Goal: Task Accomplishment & Management: Manage account settings

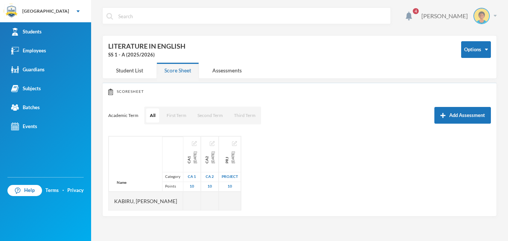
click at [495, 16] on img at bounding box center [495, 16] width 3 height 2
click at [480, 54] on button "Logout" at bounding box center [476, 54] width 33 height 11
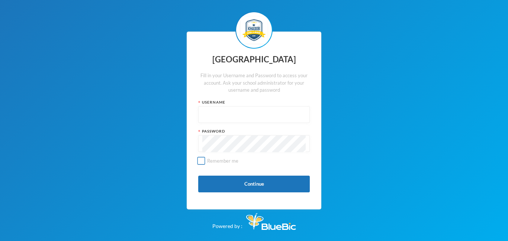
type input "admin"
click at [228, 118] on input "admin" at bounding box center [253, 115] width 103 height 17
click at [204, 183] on button "Continue" at bounding box center [254, 184] width 112 height 17
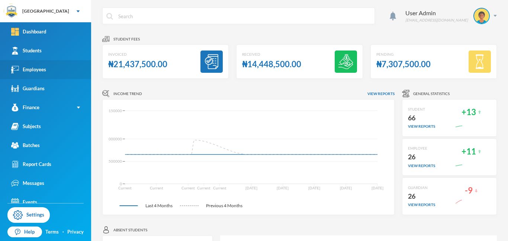
click at [33, 68] on div "Employees" at bounding box center [28, 70] width 35 height 8
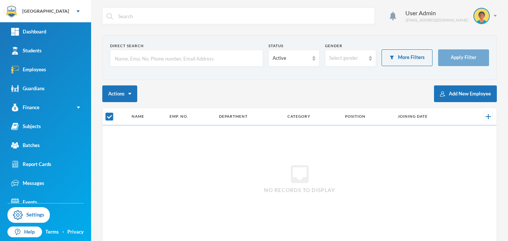
checkbox input "false"
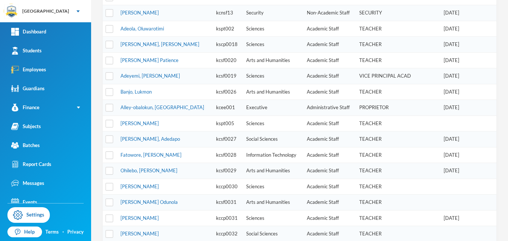
scroll to position [189, 0]
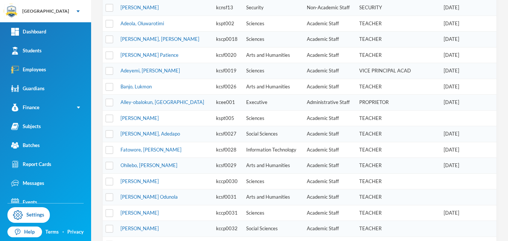
drag, startPoint x: 508, startPoint y: 74, endPoint x: 505, endPoint y: 167, distance: 93.8
click at [505, 167] on div "4 User Admin [EMAIL_ADDRESS][DOMAIN_NAME] Direct Search Status Active Gender Se…" at bounding box center [299, 120] width 417 height 241
click at [182, 181] on td "[PERSON_NAME]" at bounding box center [165, 181] width 96 height 16
click at [128, 182] on link "[PERSON_NAME]" at bounding box center [140, 181] width 38 height 6
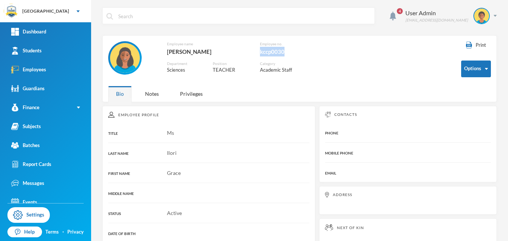
drag, startPoint x: 286, startPoint y: 52, endPoint x: 259, endPoint y: 54, distance: 26.5
click at [259, 54] on div "Employee name [PERSON_NAME] no. kccp0030 Department Sciences Position TEACHER C…" at bounding box center [219, 61] width 223 height 41
copy div "kccp0030"
click at [494, 17] on div "User Admin [EMAIL_ADDRESS][DOMAIN_NAME]" at bounding box center [448, 16] width 97 height 16
click at [474, 53] on button "Logout" at bounding box center [476, 54] width 33 height 11
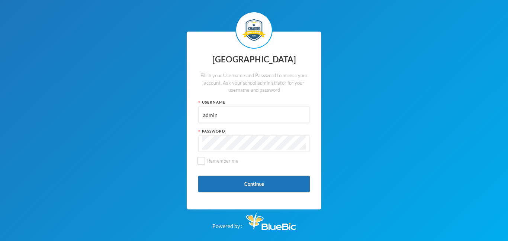
drag, startPoint x: 235, startPoint y: 116, endPoint x: 195, endPoint y: 116, distance: 40.5
click at [195, 116] on div "Khadob College Fill in your Username and Password to access your account. Ask y…" at bounding box center [254, 121] width 135 height 179
paste input "kccp0030"
type input "kccp0030"
click at [187, 142] on div "Khadob College Fill in your Username and Password to access your account. Ask y…" at bounding box center [254, 121] width 135 height 179
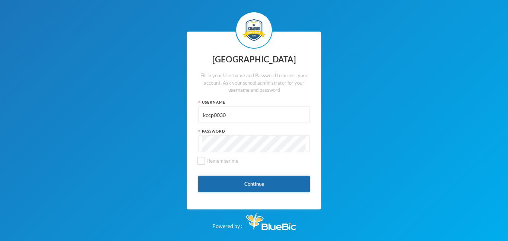
click at [248, 182] on button "Continue" at bounding box center [254, 184] width 112 height 17
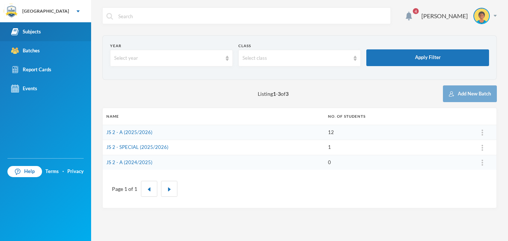
click at [35, 34] on div "Subjects" at bounding box center [26, 32] width 30 height 8
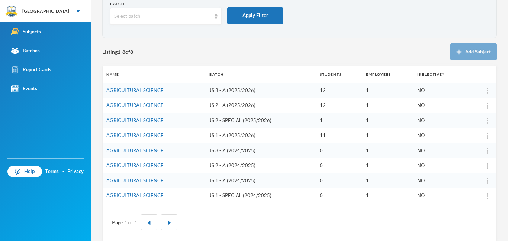
scroll to position [50, 0]
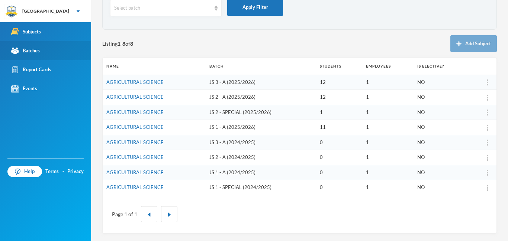
click at [28, 54] on div "Batches" at bounding box center [25, 51] width 29 height 8
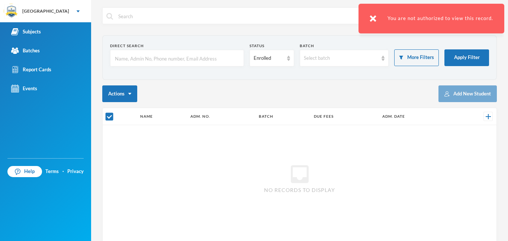
click at [374, 17] on img at bounding box center [373, 18] width 7 height 7
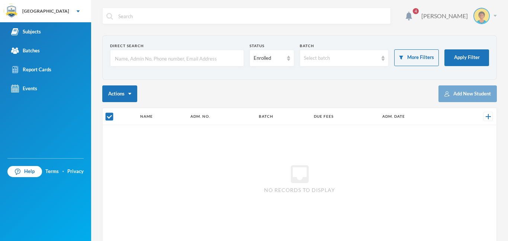
click at [494, 17] on div "[PERSON_NAME]" at bounding box center [456, 16] width 81 height 16
click at [474, 53] on button "Logout" at bounding box center [476, 54] width 33 height 11
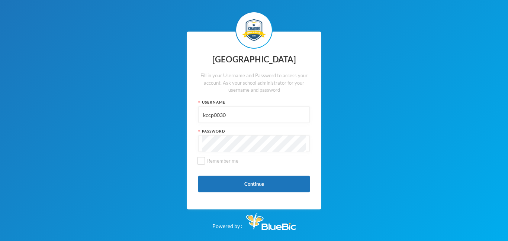
click at [246, 101] on div "Username" at bounding box center [254, 103] width 112 height 6
click at [235, 117] on input "kccp0030" at bounding box center [253, 115] width 103 height 17
type input "admin"
click at [257, 187] on button "Continue" at bounding box center [254, 184] width 112 height 17
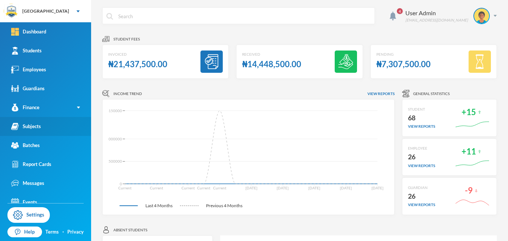
click at [34, 127] on div "Subjects" at bounding box center [26, 127] width 30 height 8
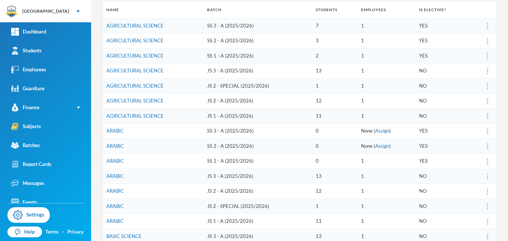
scroll to position [122, 0]
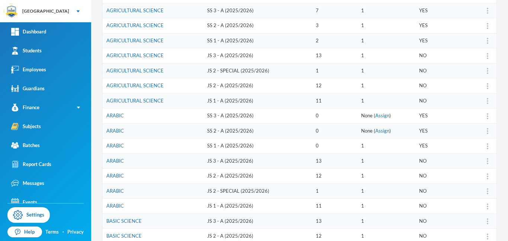
drag, startPoint x: 507, startPoint y: 56, endPoint x: 508, endPoint y: 119, distance: 62.5
click at [508, 119] on div "4 User Admin [EMAIL_ADDRESS][DOMAIN_NAME] Batch Select batch Apply Filter Listi…" at bounding box center [299, 120] width 417 height 241
click at [500, 202] on div "4 User Admin [EMAIL_ADDRESS][DOMAIN_NAME] Batch Select batch Apply Filter Listi…" at bounding box center [299, 120] width 417 height 241
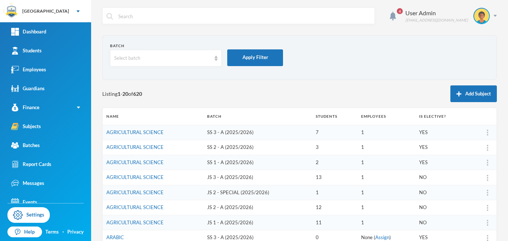
scroll to position [231, 0]
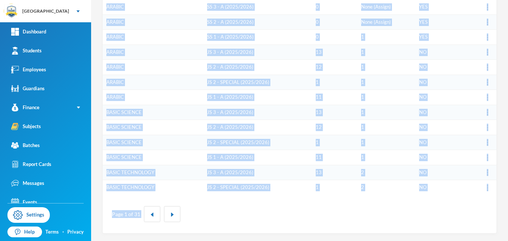
drag, startPoint x: 507, startPoint y: 173, endPoint x: 508, endPoint y: 259, distance: 86.3
click at [508, 241] on html "Khadob College Your Bluebic Account Khadob College Add a New School Dashboard S…" at bounding box center [254, 120] width 508 height 241
click at [203, 237] on div "4 User Admin [EMAIL_ADDRESS][DOMAIN_NAME] Batch Select batch Apply Filter Listi…" at bounding box center [299, 120] width 417 height 241
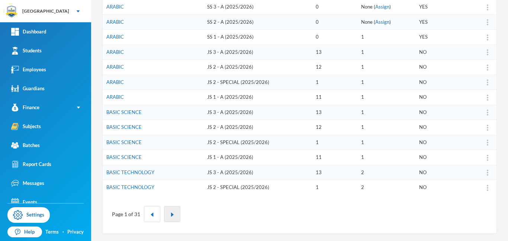
click at [171, 215] on img "button" at bounding box center [172, 215] width 4 height 4
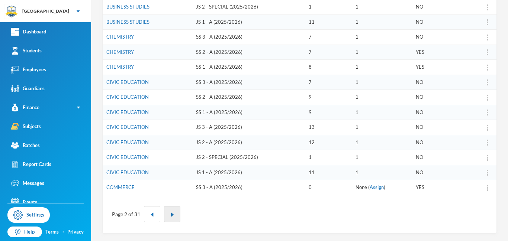
click at [171, 215] on img "button" at bounding box center [172, 215] width 4 height 4
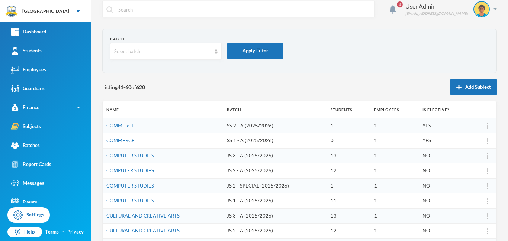
scroll to position [0, 0]
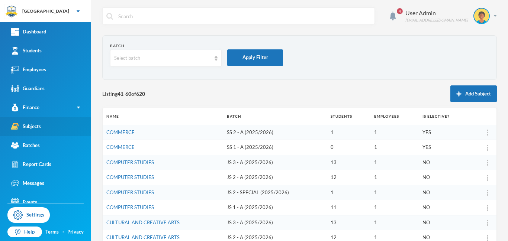
click at [37, 128] on div "Subjects" at bounding box center [26, 127] width 30 height 8
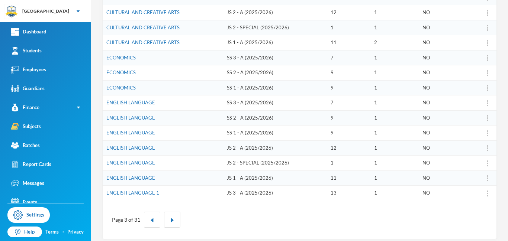
scroll to position [231, 0]
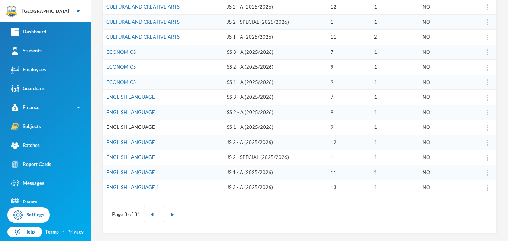
click at [145, 129] on link "ENGLISH LANGUAGE" at bounding box center [130, 127] width 49 height 6
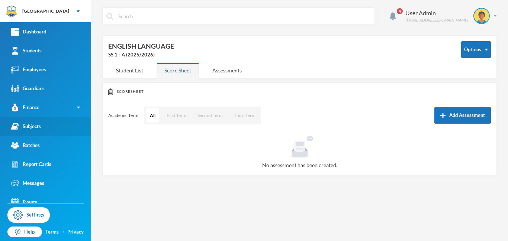
click at [36, 127] on div "Subjects" at bounding box center [26, 127] width 30 height 8
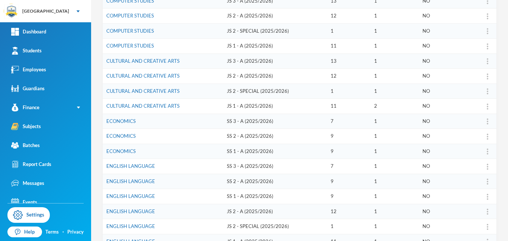
scroll to position [163, 0]
click at [142, 195] on link "ENGLISH LANGUAGE" at bounding box center [130, 196] width 49 height 6
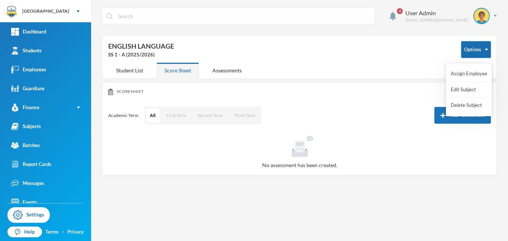
click at [482, 47] on button "Options" at bounding box center [476, 49] width 30 height 17
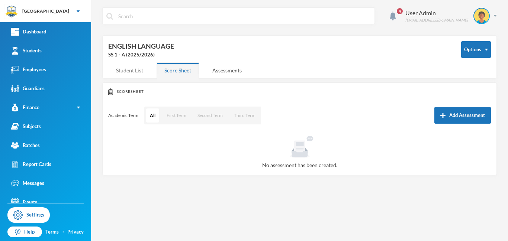
click at [121, 71] on div "Student List" at bounding box center [129, 70] width 43 height 16
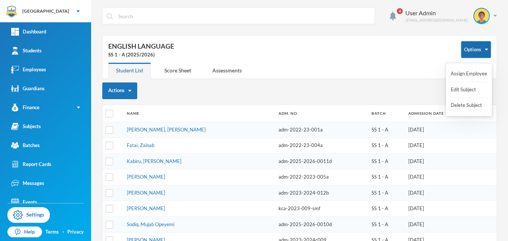
click at [482, 53] on button "Options" at bounding box center [476, 49] width 30 height 17
click at [467, 90] on button "Edit Subject" at bounding box center [465, 89] width 30 height 13
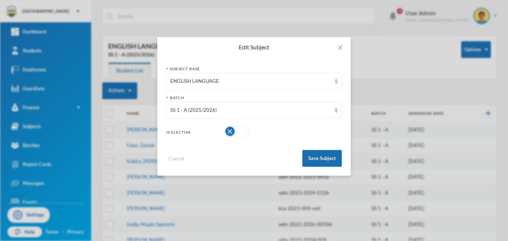
click at [330, 157] on button "Save Subject" at bounding box center [321, 158] width 39 height 17
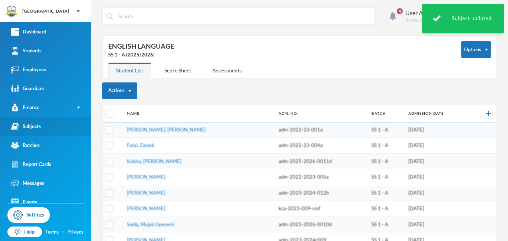
click at [31, 126] on div "Subjects" at bounding box center [26, 127] width 30 height 8
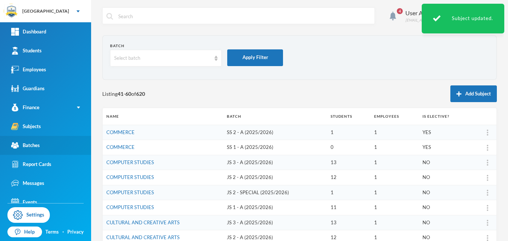
click at [27, 147] on div "Batches" at bounding box center [25, 146] width 29 height 8
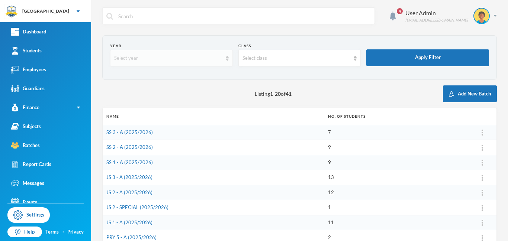
click at [172, 59] on div "Select year" at bounding box center [168, 58] width 108 height 7
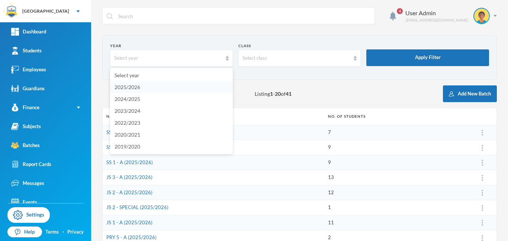
click at [132, 89] on span "2025/2026" at bounding box center [128, 87] width 26 height 6
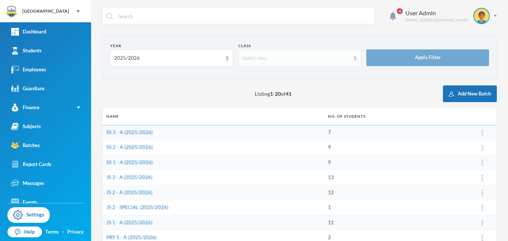
click at [258, 56] on div "Select class" at bounding box center [297, 58] width 108 height 7
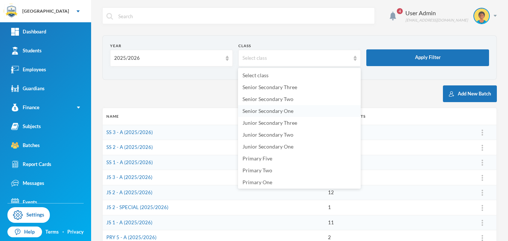
click at [263, 113] on span "Senior Secondary One" at bounding box center [268, 111] width 51 height 6
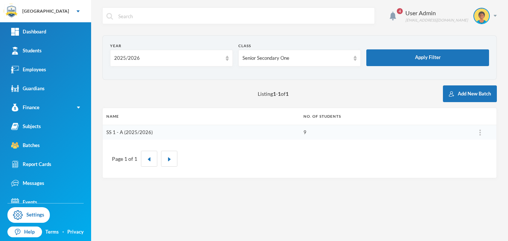
click at [138, 132] on link "SS 1 - A (2025/2026)" at bounding box center [129, 132] width 47 height 6
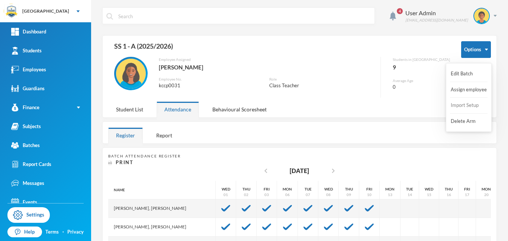
click at [461, 105] on button "Import Setup" at bounding box center [465, 105] width 30 height 13
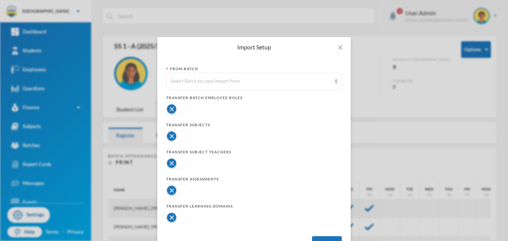
click at [184, 166] on button "button" at bounding box center [178, 163] width 24 height 11
click at [183, 192] on button "button" at bounding box center [178, 190] width 24 height 11
click at [185, 219] on button "button" at bounding box center [178, 217] width 24 height 11
click at [206, 80] on div "Select Batch to copy/import from" at bounding box center [250, 81] width 161 height 7
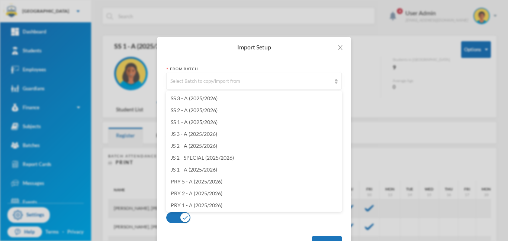
click at [371, 78] on div "Import Setup From Batch Select Batch to copy/import from Transfer Batch Employe…" at bounding box center [254, 120] width 508 height 241
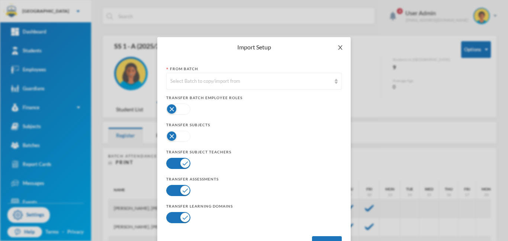
click at [340, 48] on icon "icon: close" at bounding box center [340, 48] width 6 height 6
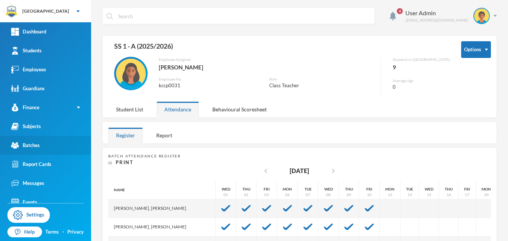
click at [30, 144] on div "Batches" at bounding box center [25, 146] width 29 height 8
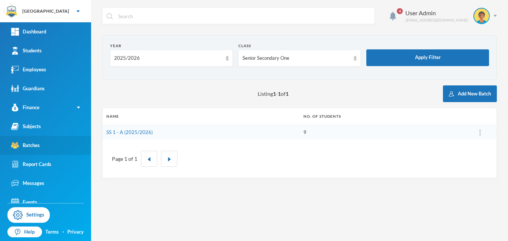
click at [28, 146] on div "Batches" at bounding box center [25, 146] width 29 height 8
click at [223, 62] on div "2025/2026" at bounding box center [171, 58] width 123 height 17
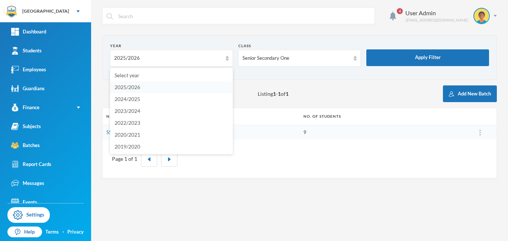
click at [143, 88] on li "2025/2026" at bounding box center [171, 87] width 123 height 12
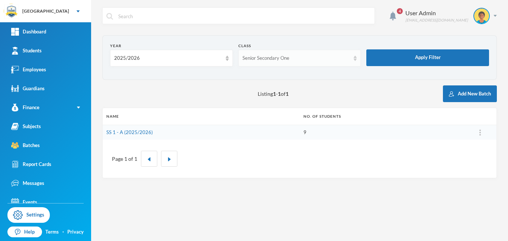
click at [323, 60] on div "Senior Secondary One" at bounding box center [297, 58] width 108 height 7
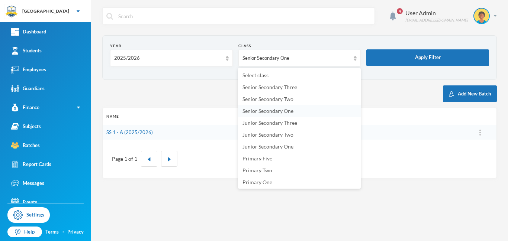
click at [273, 113] on span "Senior Secondary One" at bounding box center [268, 111] width 51 height 6
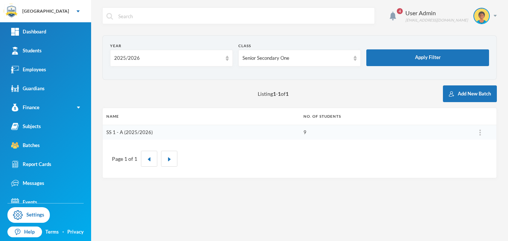
click at [131, 134] on link "SS 1 - A (2025/2026)" at bounding box center [129, 132] width 47 height 6
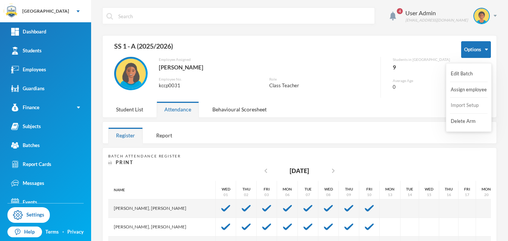
click at [468, 106] on button "Import Setup" at bounding box center [465, 105] width 30 height 13
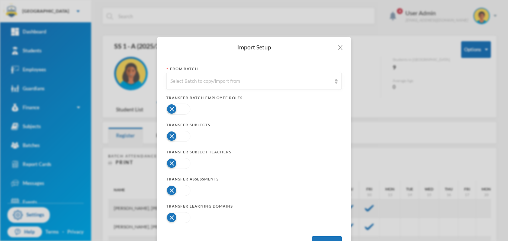
click at [185, 219] on button "button" at bounding box center [178, 217] width 24 height 11
click at [183, 193] on button "button" at bounding box center [178, 190] width 24 height 11
click at [183, 161] on button "button" at bounding box center [178, 163] width 24 height 11
click at [262, 85] on div "Select Batch to copy/import from" at bounding box center [254, 81] width 176 height 17
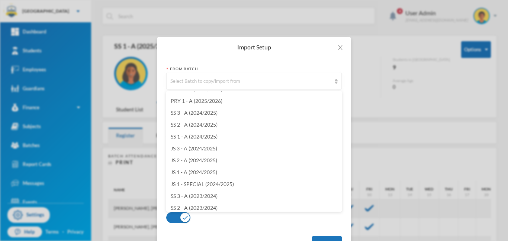
scroll to position [106, 0]
click at [204, 138] on span "SS 1 - A (2024/2025)" at bounding box center [194, 135] width 47 height 6
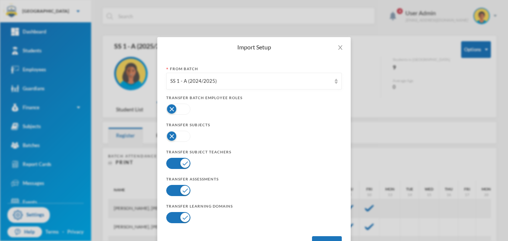
click at [204, 138] on div at bounding box center [254, 136] width 176 height 15
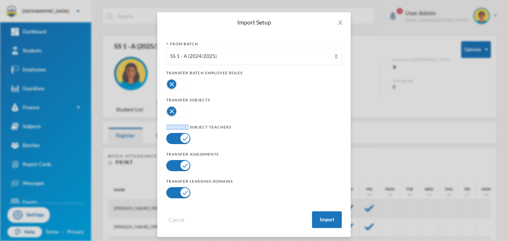
scroll to position [30, 0]
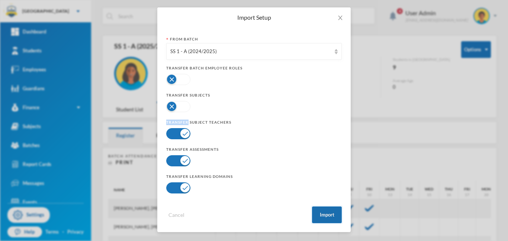
click at [329, 214] on button "Import" at bounding box center [327, 215] width 30 height 17
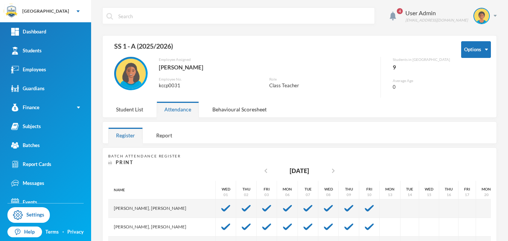
scroll to position [0, 0]
click at [339, 214] on div at bounding box center [349, 209] width 20 height 19
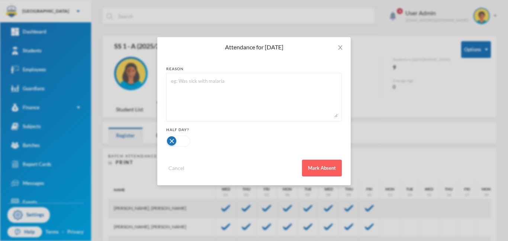
click at [387, 84] on div "Attendance for [DATE] reason Half Day? Cancel Mark Absent" at bounding box center [254, 120] width 508 height 241
click at [340, 49] on icon "icon: close" at bounding box center [340, 47] width 4 height 4
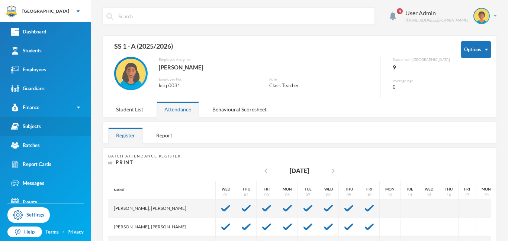
click at [38, 123] on div "Subjects" at bounding box center [26, 127] width 30 height 8
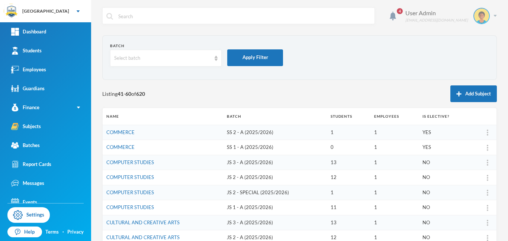
click at [494, 15] on img at bounding box center [495, 16] width 3 height 2
click at [478, 52] on button "Logout" at bounding box center [476, 54] width 33 height 11
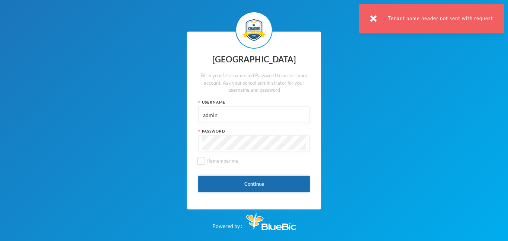
click at [257, 184] on button "Continue" at bounding box center [254, 184] width 112 height 17
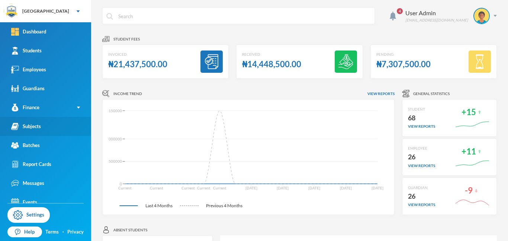
click at [32, 130] on div "Subjects" at bounding box center [26, 127] width 30 height 8
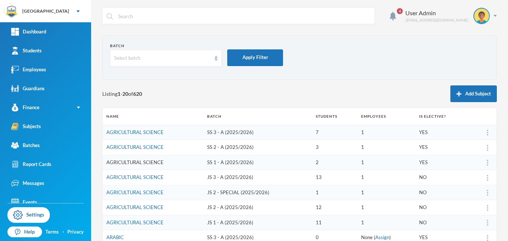
click at [150, 162] on link "AGRICULTURAL SCIENCE" at bounding box center [134, 163] width 57 height 6
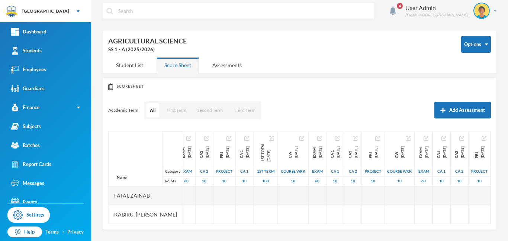
scroll to position [0, 122]
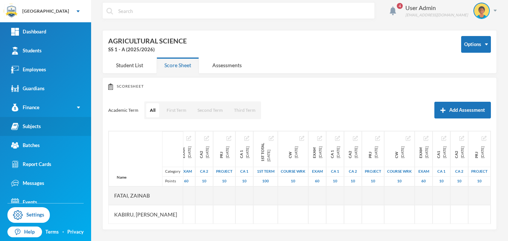
click at [35, 127] on div "Subjects" at bounding box center [26, 127] width 30 height 8
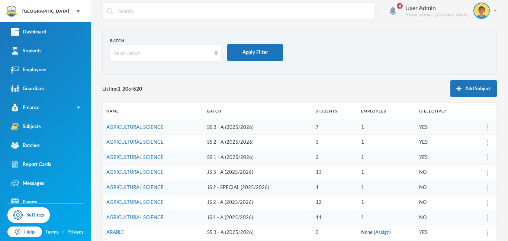
scroll to position [210, 0]
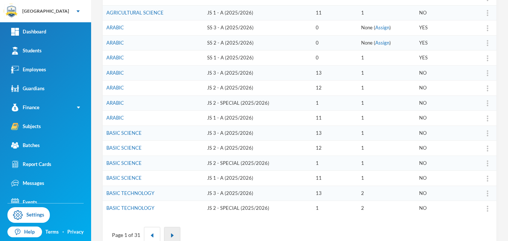
click at [173, 235] on img "button" at bounding box center [172, 236] width 4 height 4
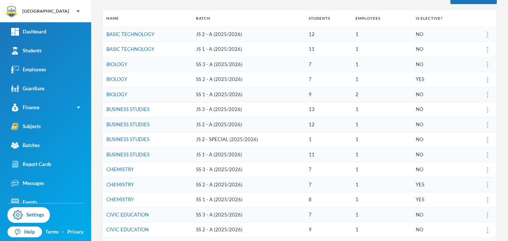
scroll to position [100, 0]
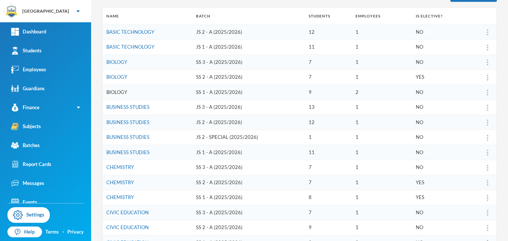
click at [116, 93] on link "BIOLOGY" at bounding box center [116, 92] width 21 height 6
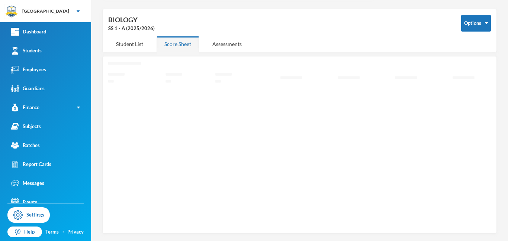
scroll to position [26, 0]
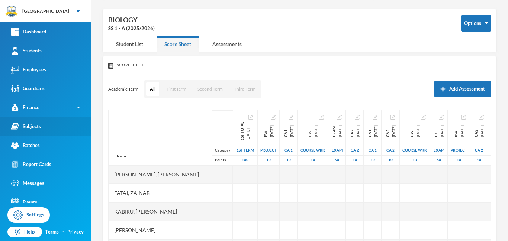
click at [25, 126] on div "Subjects" at bounding box center [26, 127] width 30 height 8
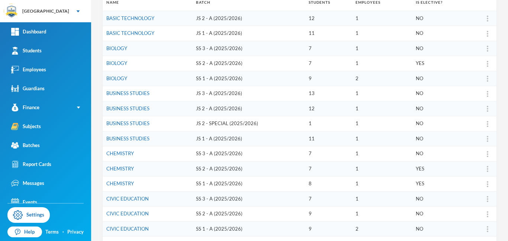
scroll to position [145, 0]
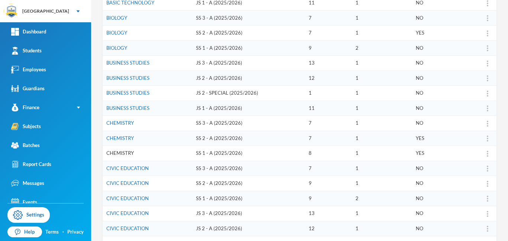
click at [114, 153] on link "CHEMISTRY" at bounding box center [120, 153] width 28 height 6
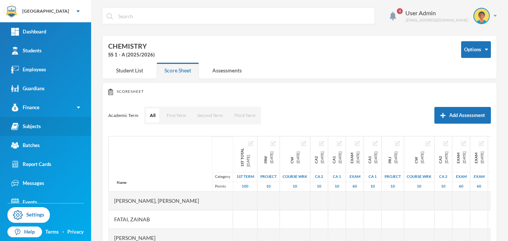
click at [26, 124] on div "Subjects" at bounding box center [26, 127] width 30 height 8
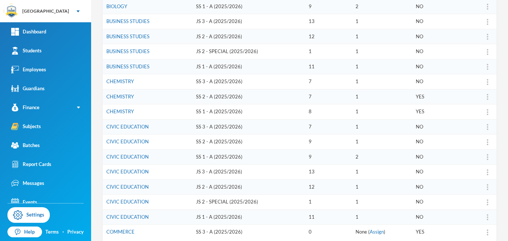
scroll to position [231, 0]
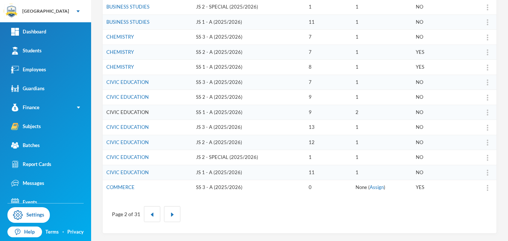
click at [125, 112] on link "CIVIC EDUCATION" at bounding box center [127, 112] width 42 height 6
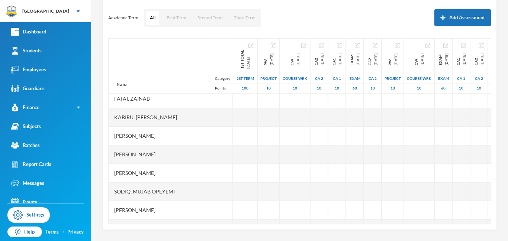
scroll to position [23, 0]
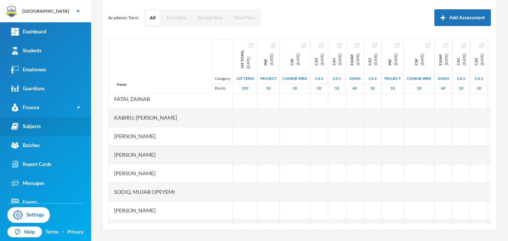
click at [35, 129] on div "Subjects" at bounding box center [26, 127] width 30 height 8
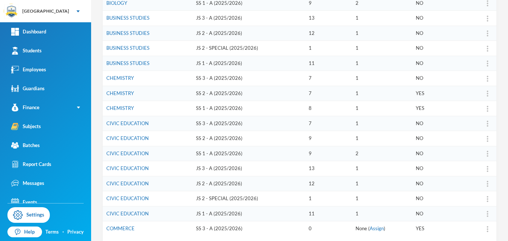
scroll to position [231, 0]
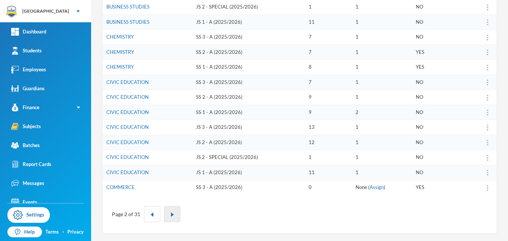
click at [173, 218] on button "button" at bounding box center [172, 214] width 16 height 16
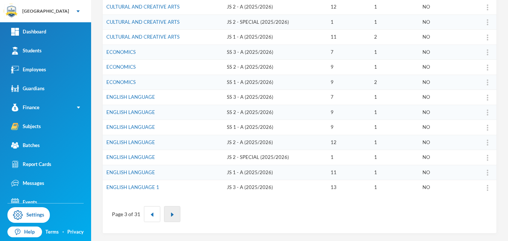
click at [171, 218] on button "button" at bounding box center [172, 214] width 16 height 16
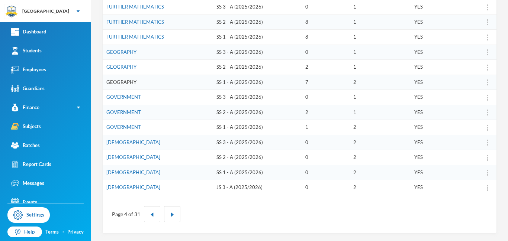
click at [130, 83] on link "GEOGRAPHY" at bounding box center [121, 82] width 30 height 6
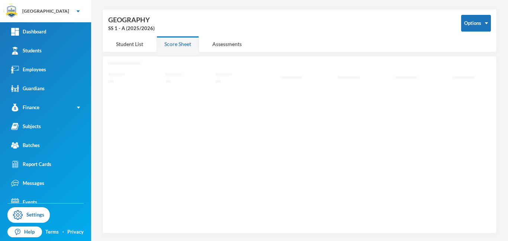
scroll to position [26, 0]
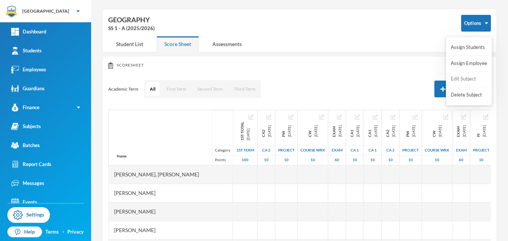
click at [466, 78] on button "Edit Subject" at bounding box center [465, 79] width 30 height 13
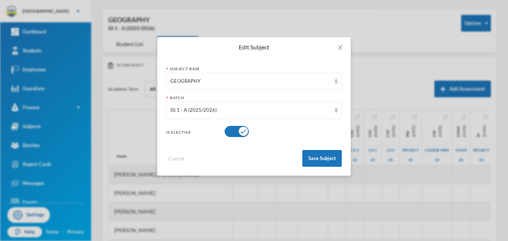
click at [231, 135] on button "button" at bounding box center [237, 131] width 24 height 11
click at [243, 132] on button "button" at bounding box center [237, 131] width 24 height 11
click at [317, 159] on button "Save Subject" at bounding box center [321, 158] width 39 height 17
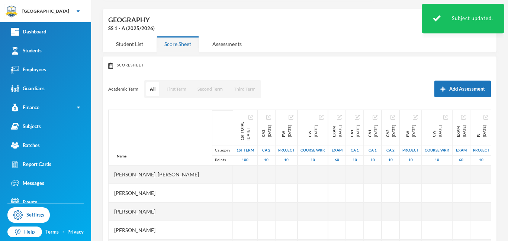
click at [473, 44] on div "Options GEOGRAPHY SS 1 - A (2025/2026) Student List Score Sheet Assessments" at bounding box center [299, 31] width 395 height 44
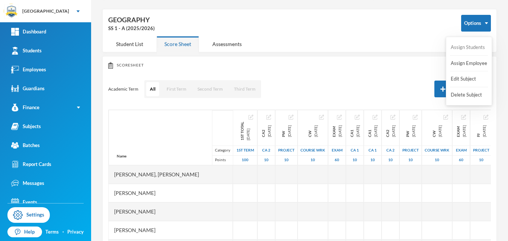
click at [469, 47] on button "Assign Students" at bounding box center [468, 47] width 36 height 13
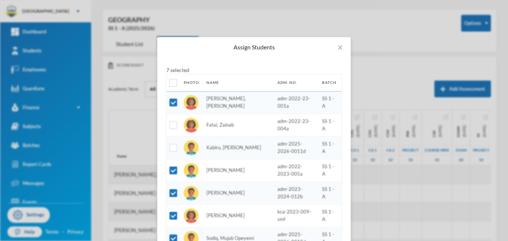
scroll to position [101, 0]
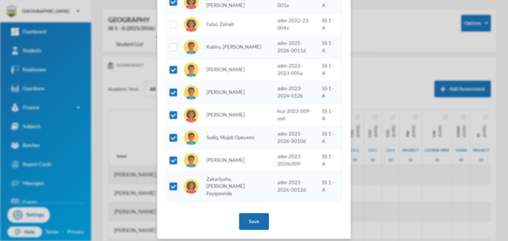
click at [253, 218] on button "Save" at bounding box center [254, 222] width 30 height 17
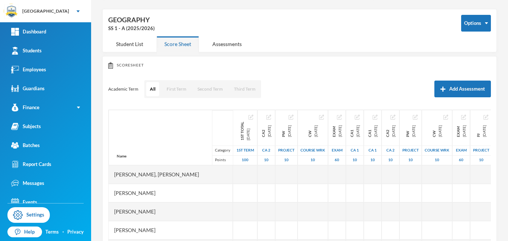
scroll to position [64, 0]
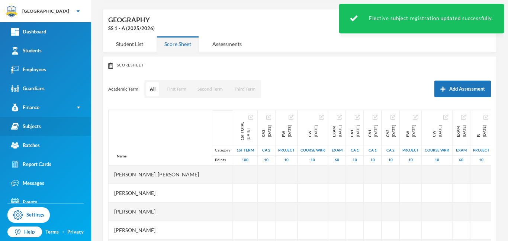
click at [38, 131] on link "Subjects" at bounding box center [45, 126] width 91 height 19
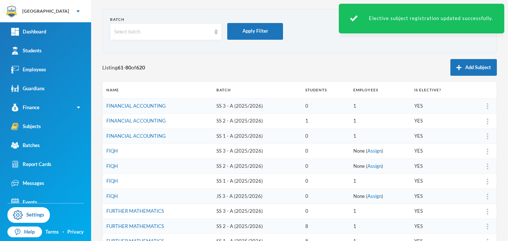
scroll to position [231, 0]
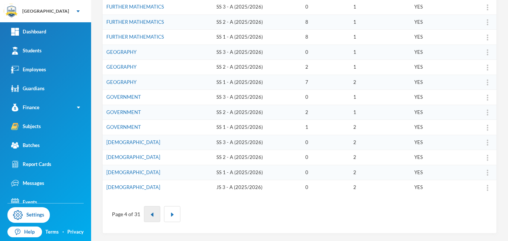
click at [150, 217] on img "button" at bounding box center [152, 215] width 4 height 4
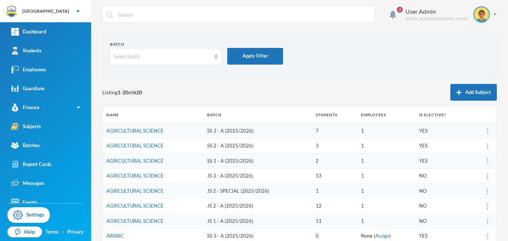
scroll to position [0, 0]
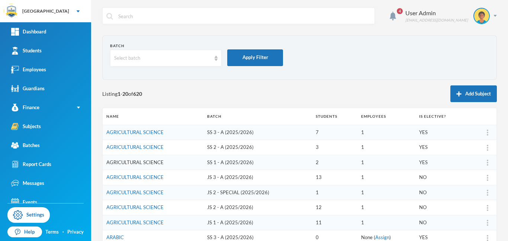
click at [128, 163] on link "AGRICULTURAL SCIENCE" at bounding box center [134, 163] width 57 height 6
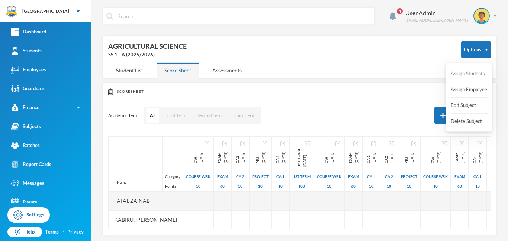
click at [469, 73] on button "Assign Students" at bounding box center [468, 73] width 36 height 13
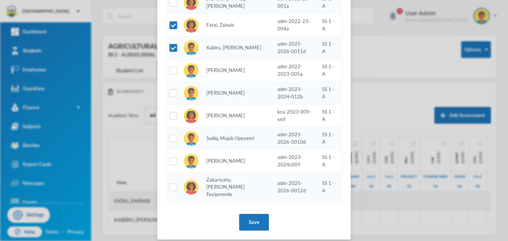
scroll to position [101, 0]
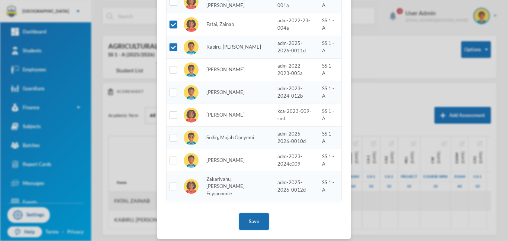
click at [259, 216] on button "Save" at bounding box center [254, 222] width 30 height 17
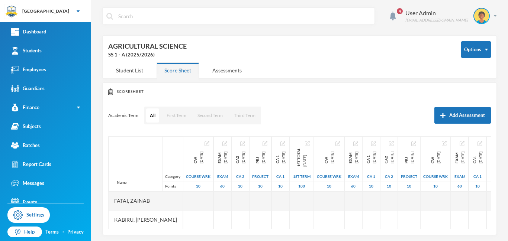
scroll to position [64, 0]
